Goal: Task Accomplishment & Management: Complete application form

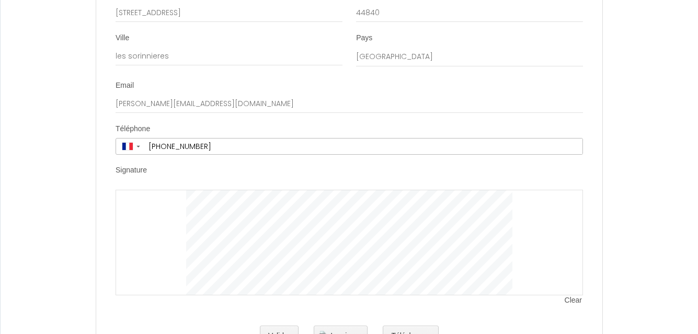
scroll to position [3575, 0]
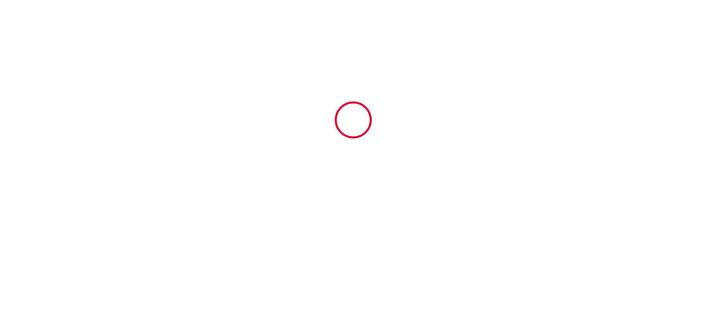
type input "6715890"
type input "[GEOGRAPHIC_DATA]"
type input "la cour lucon"
type input "85110"
type input "SAINTE [PERSON_NAME]"
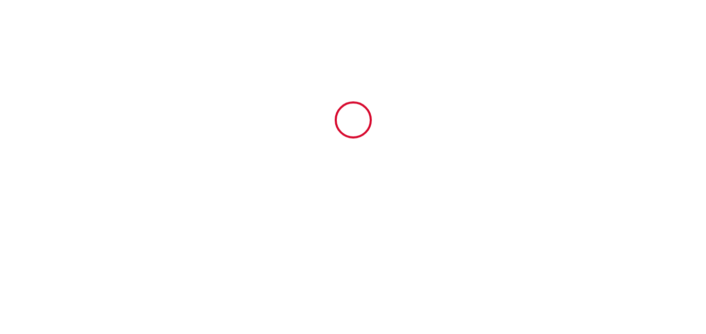
type input "[GEOGRAPHIC_DATA]"
type input "[DATE]"
type input "15"
type input "0"
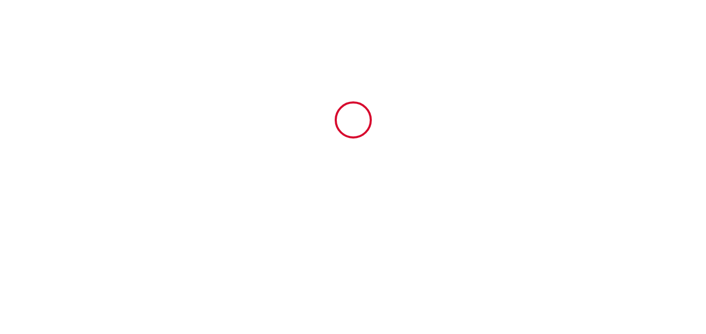
type input "2000"
type input "2257"
type input "SAS BRIMMO"
type input "BRIMMO"
type input "3 LA MARNIERE"
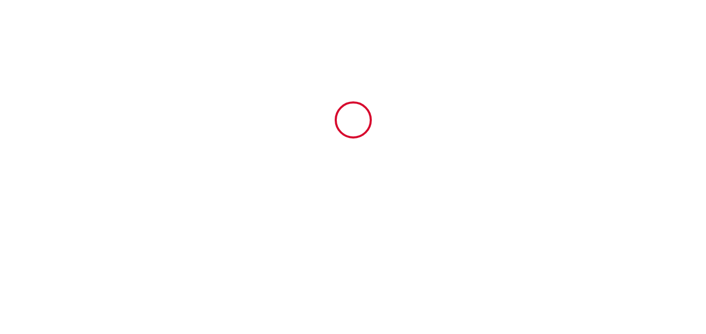
type input "85640"
type input "MOUCHAMPS"
type input "[GEOGRAPHIC_DATA]"
type input "[EMAIL_ADDRESS][DOMAIN_NAME]"
type input "[PERSON_NAME]"
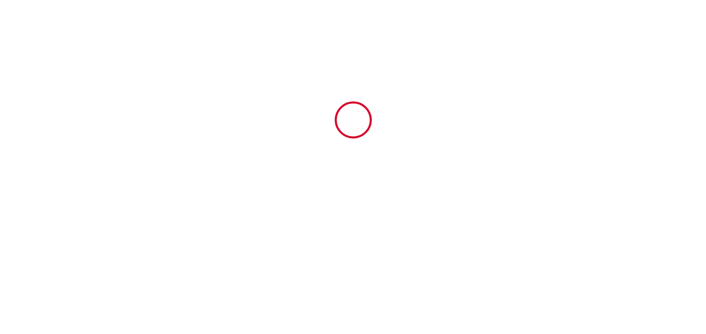
type input "GAUGUET"
type input "[STREET_ADDRESS]"
type input "44840"
type input "les sorinnieres"
type input "[PERSON_NAME][EMAIL_ADDRESS][DOMAIN_NAME]"
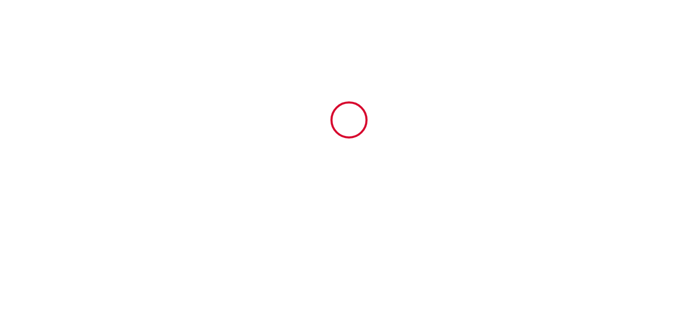
type input "[PHONE_NUMBER]"
